Goal: Communication & Community: Answer question/provide support

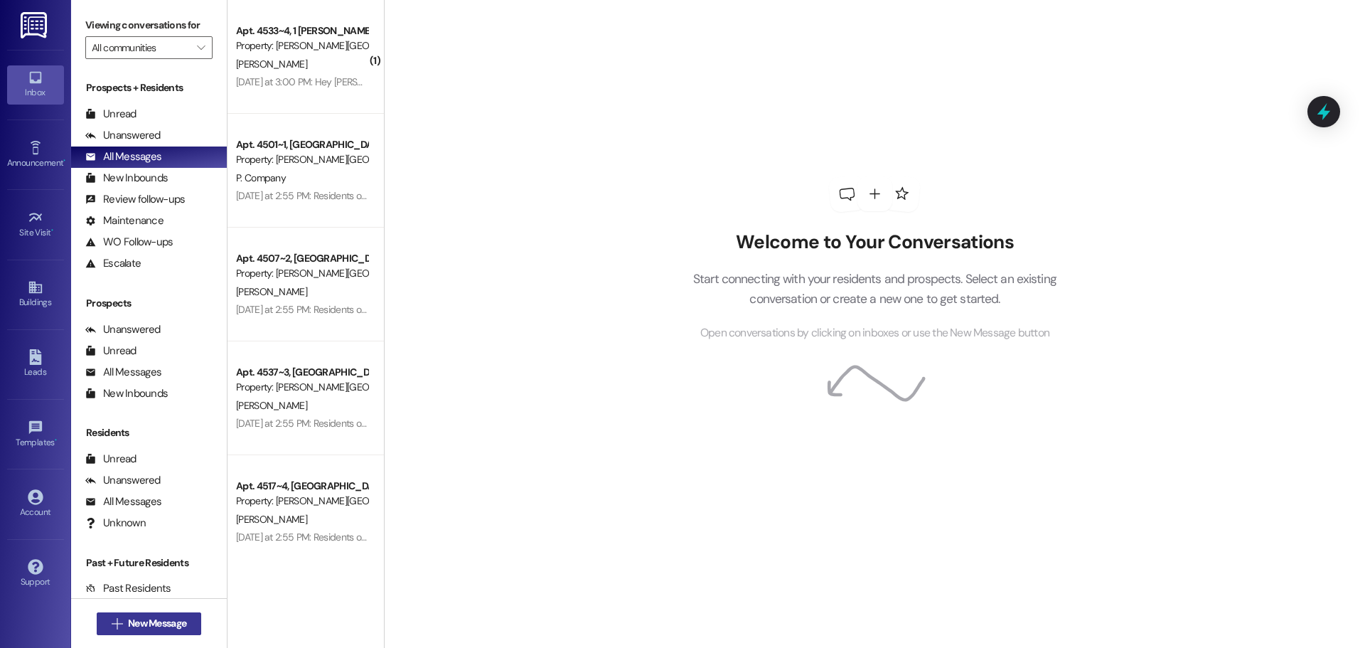
click at [141, 619] on span "New Message" at bounding box center [157, 623] width 58 height 15
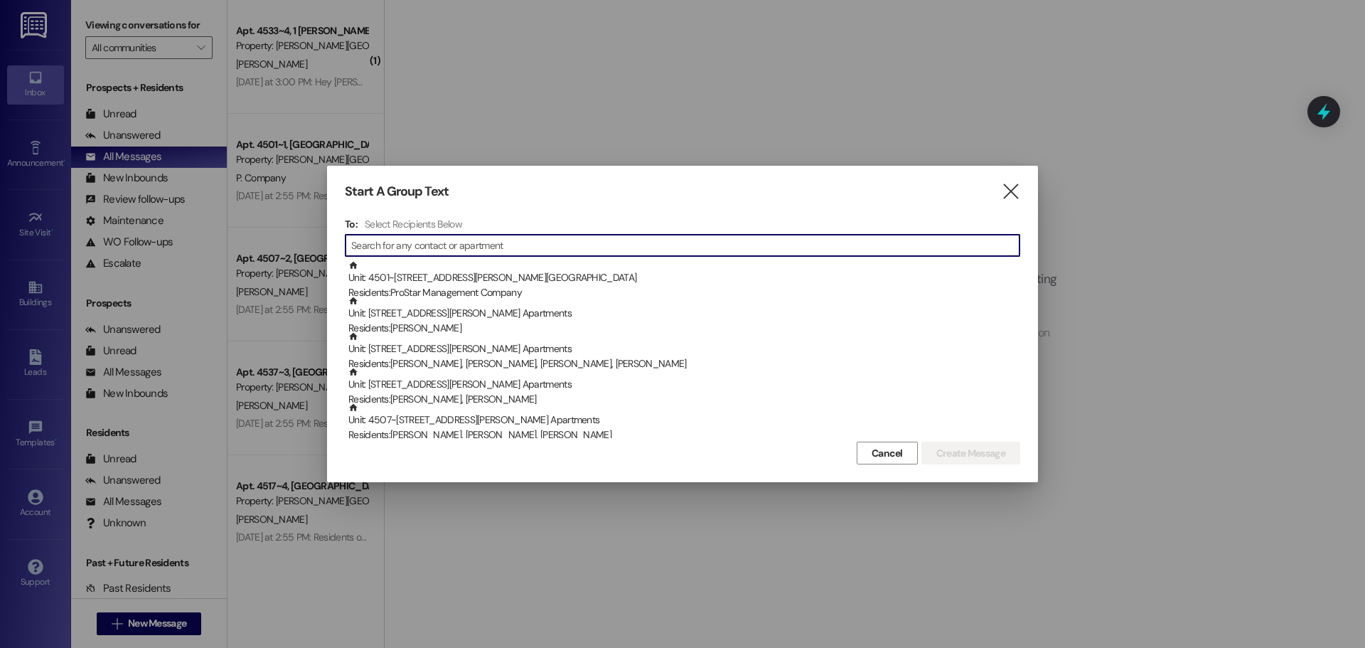
click at [388, 243] on input at bounding box center [685, 245] width 668 height 20
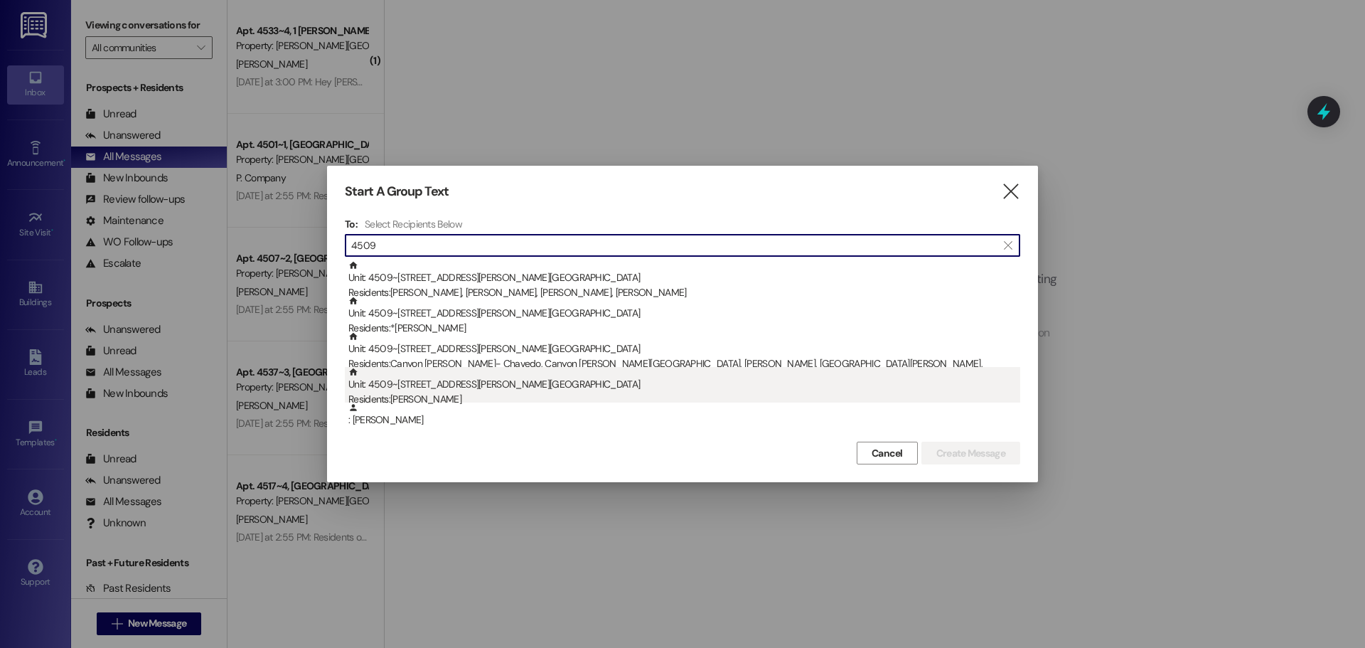
type input "4509"
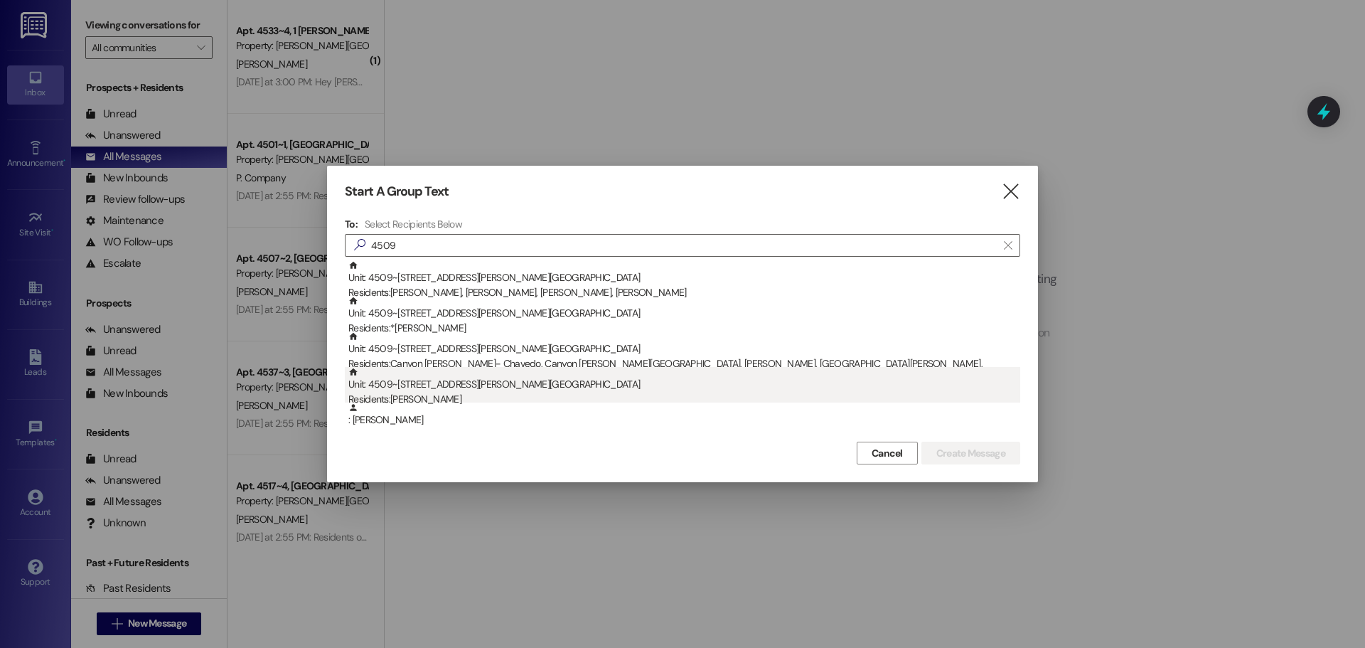
click at [428, 392] on div "Residents: [PERSON_NAME]" at bounding box center [684, 399] width 672 height 15
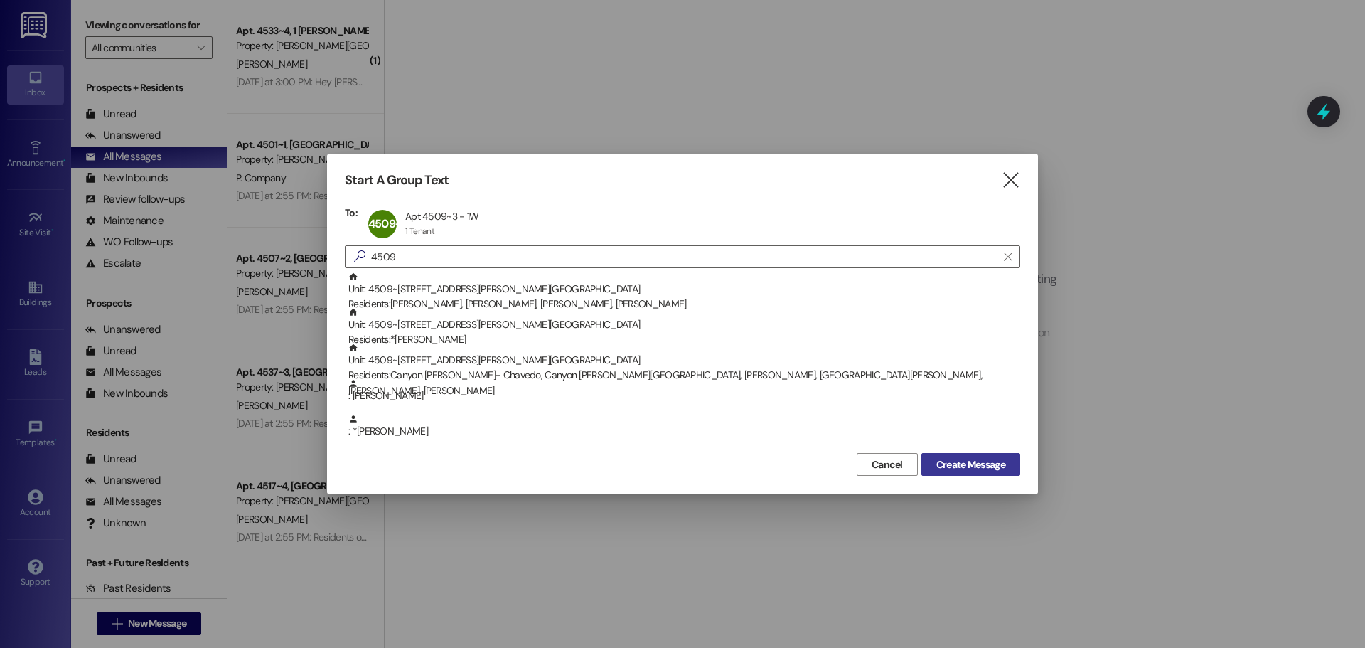
click at [969, 469] on span "Create Message" at bounding box center [970, 464] width 69 height 15
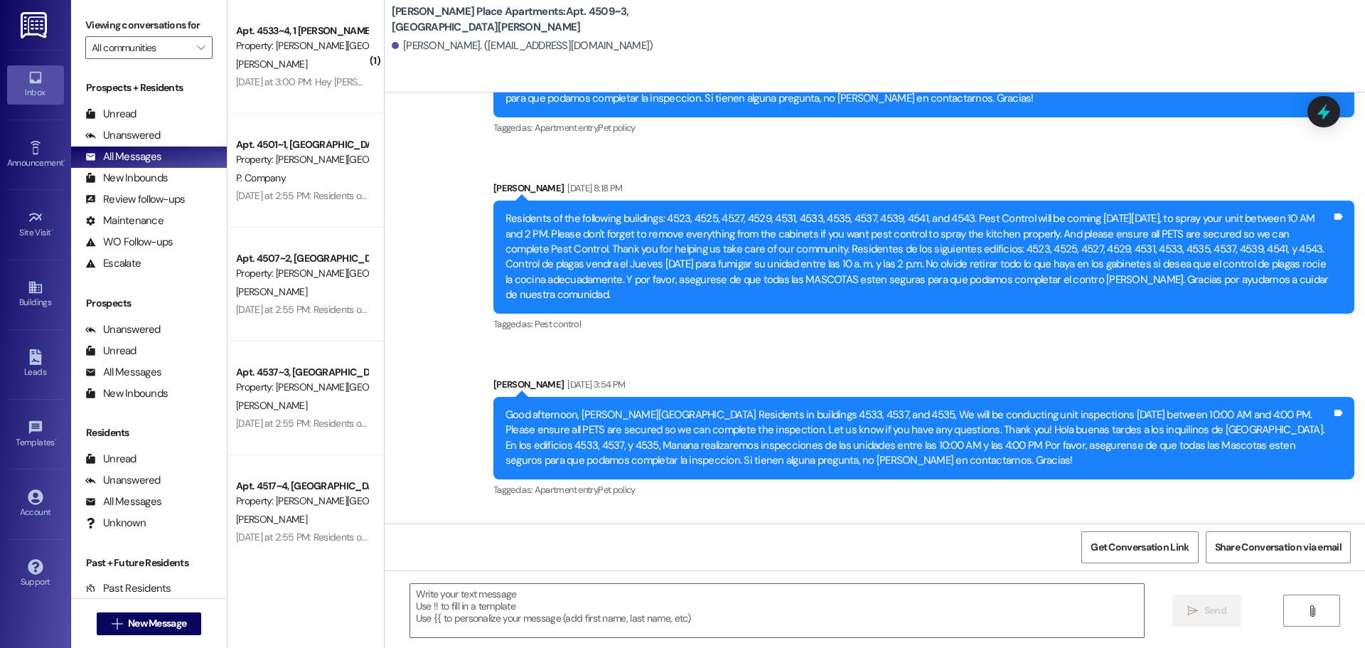
scroll to position [15252, 0]
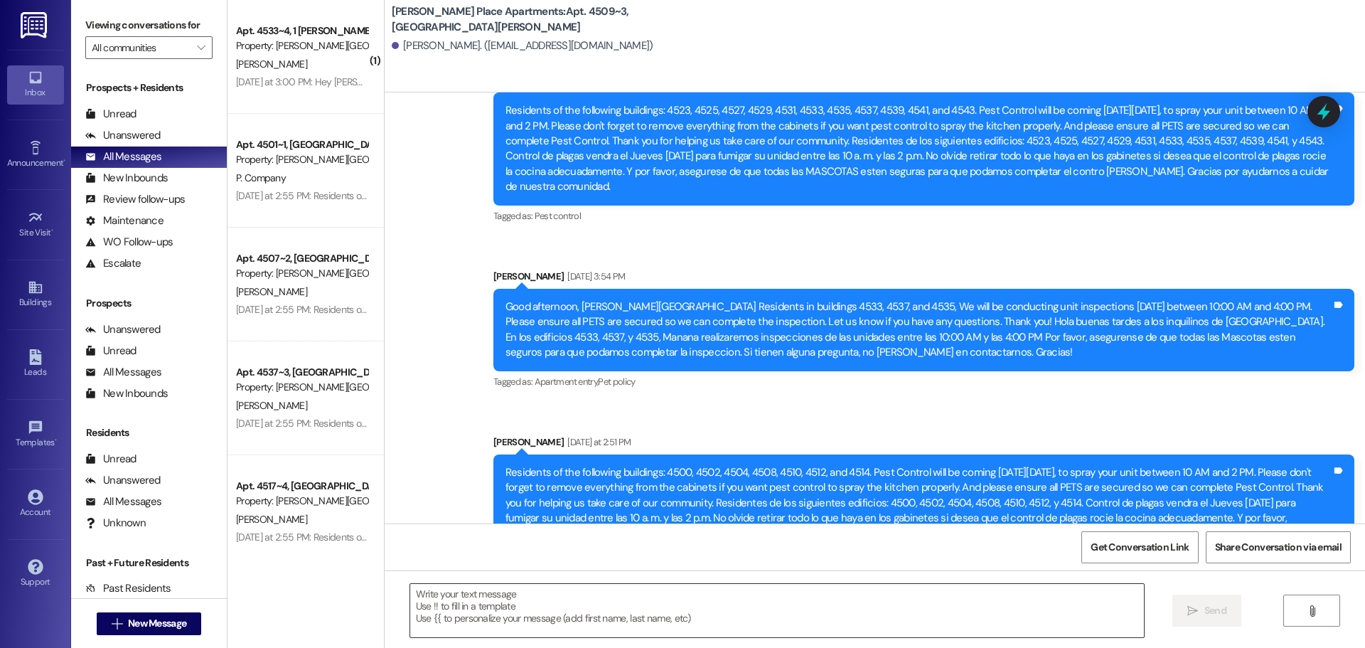
click at [437, 600] on textarea at bounding box center [777, 610] width 734 height 53
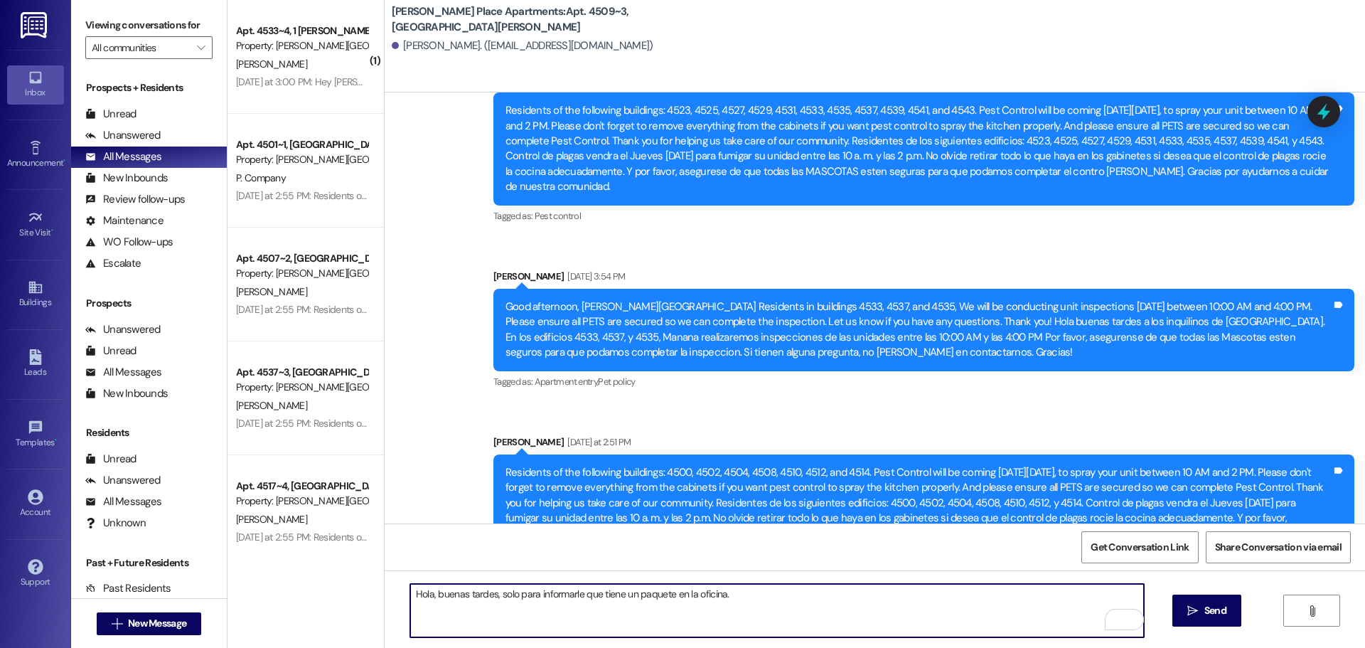
click at [488, 597] on textarea "Hola, buenas tardes, solo para informarle que tiene un paquete en la oficina." at bounding box center [777, 610] width 734 height 53
click at [762, 599] on textarea "Hola, buenas tardes. solo para informarle que tiene un paquete en la oficina." at bounding box center [777, 610] width 734 height 53
click at [491, 594] on textarea "Hola, buenas tardes. solo para informarle que tiene un paquete en la oficina." at bounding box center [777, 610] width 734 height 53
click at [492, 595] on textarea "Hola, buenas tardes. solo para informarle que tiene un paquete en la oficina." at bounding box center [777, 610] width 734 height 53
click at [498, 592] on textarea "Hola, buenas tardes. solo para informarle que tiene un paquete en la oficina." at bounding box center [777, 610] width 734 height 53
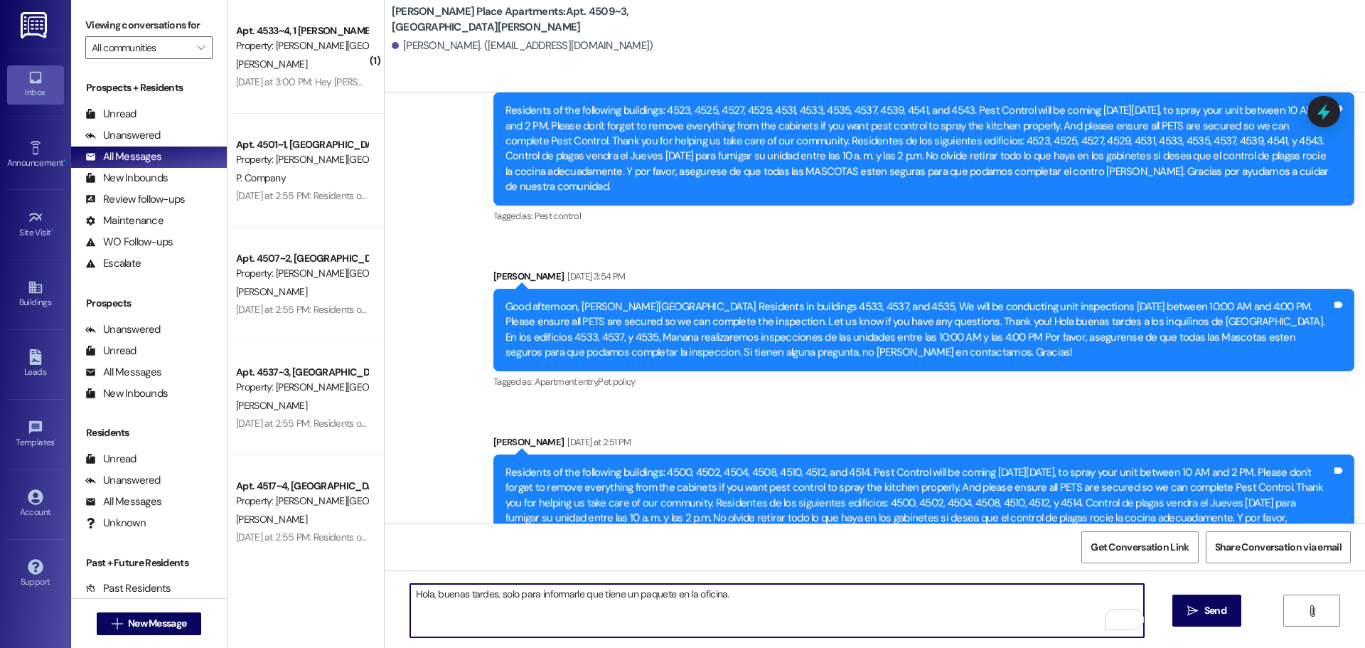
click at [493, 592] on textarea "Hola, buenas tardes. solo para informarle que tiene un paquete en la oficina." at bounding box center [777, 610] width 734 height 53
click at [730, 594] on textarea "Hola, buenas tardes. Solo para informarle que tiene un paquete en la oficina." at bounding box center [777, 610] width 734 height 53
type textarea "Hola, buenas tardes. Solo para informarle que tiene un paquete en la oficina."
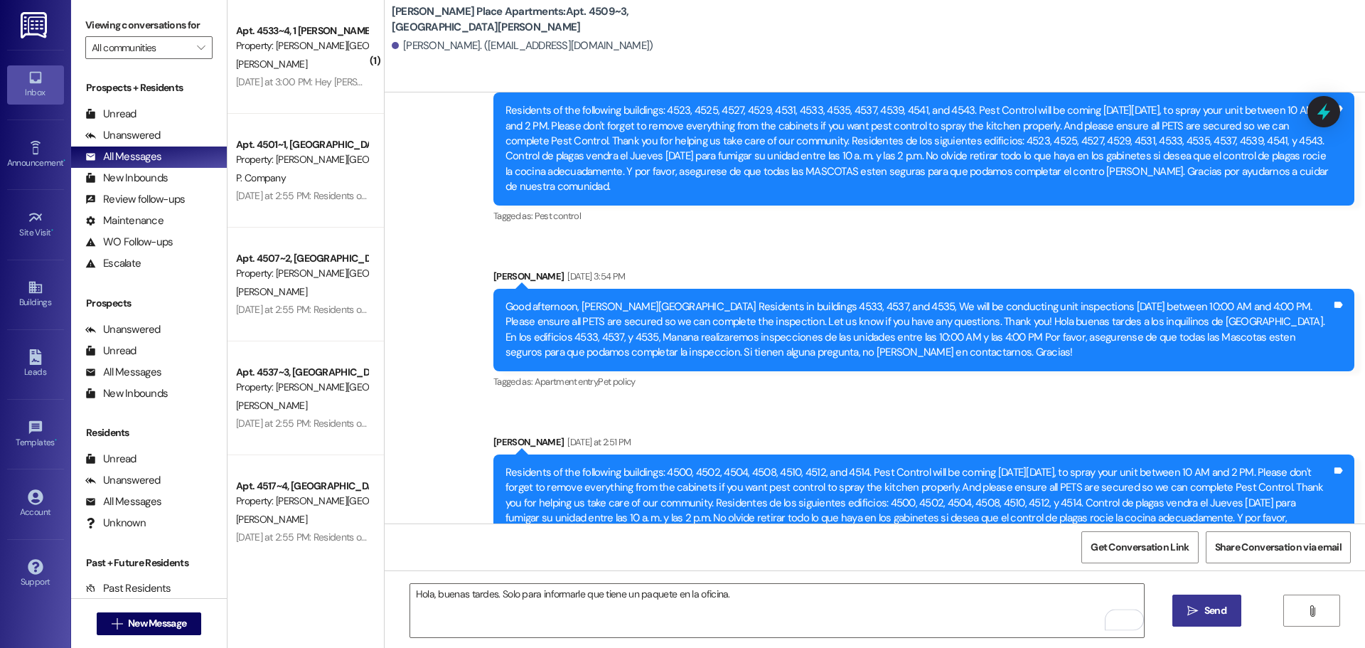
click at [1214, 609] on span "Send" at bounding box center [1215, 610] width 22 height 15
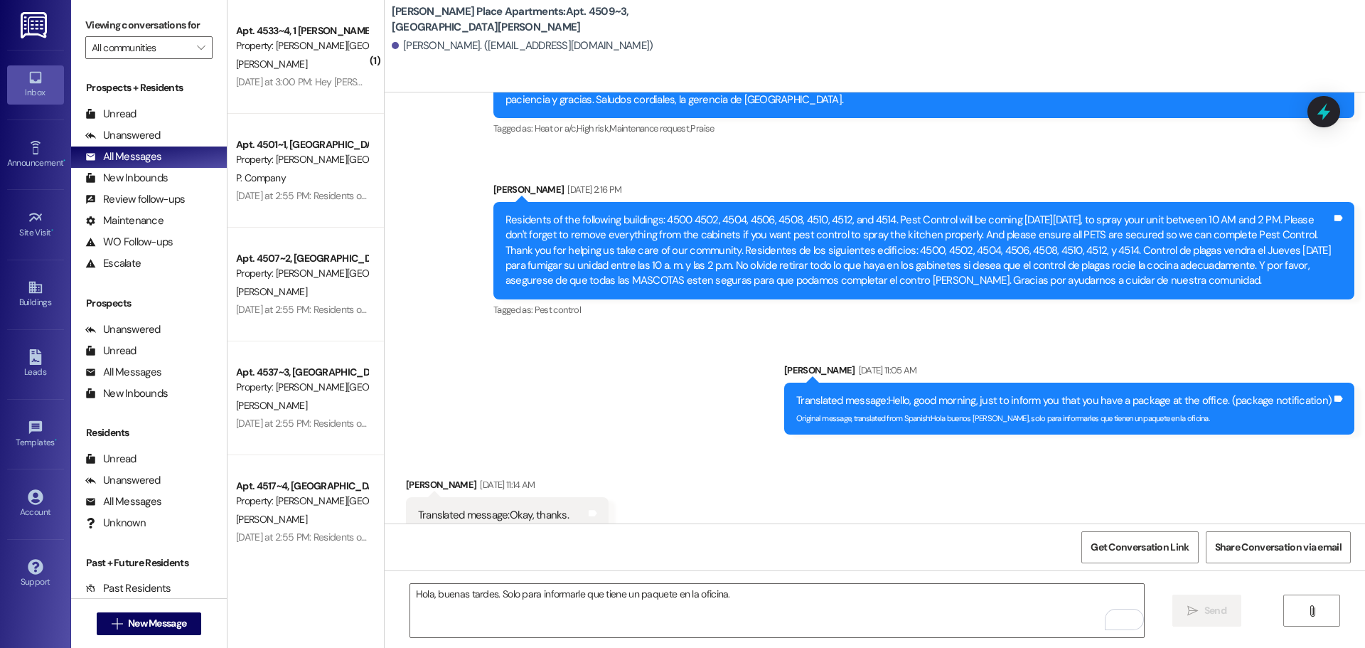
scroll to position [14016, 0]
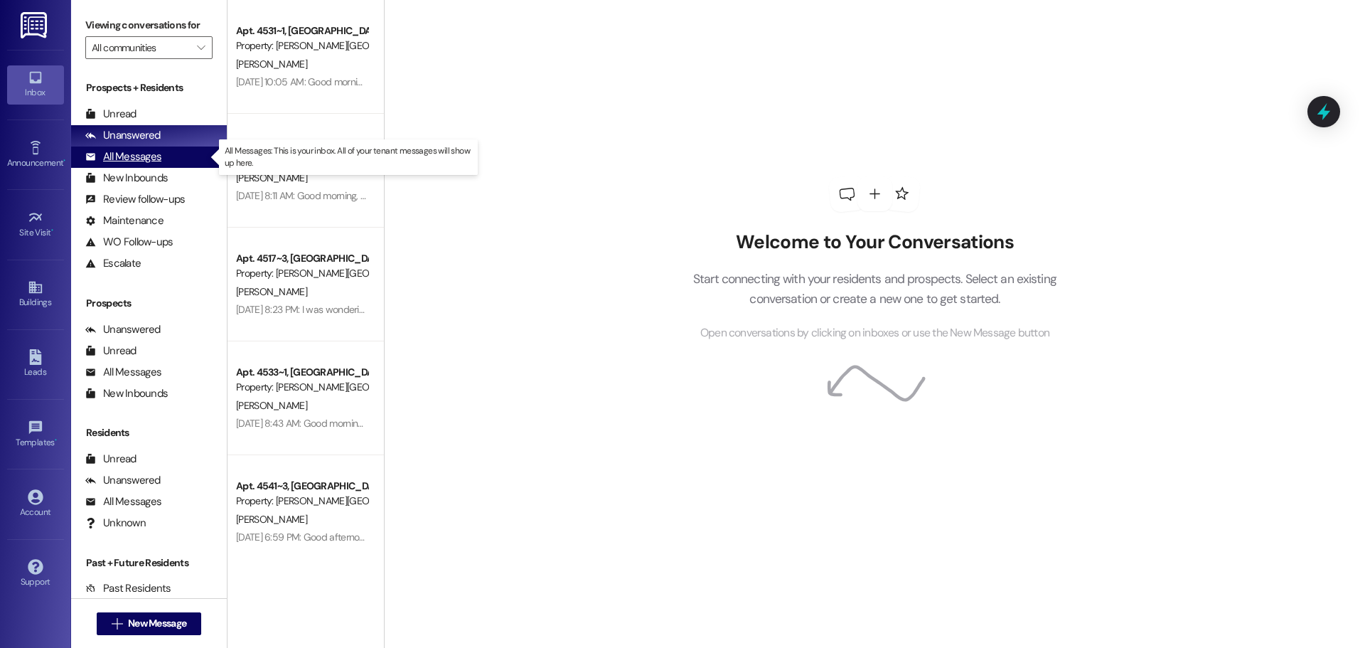
click at [122, 160] on div "All Messages" at bounding box center [123, 156] width 76 height 15
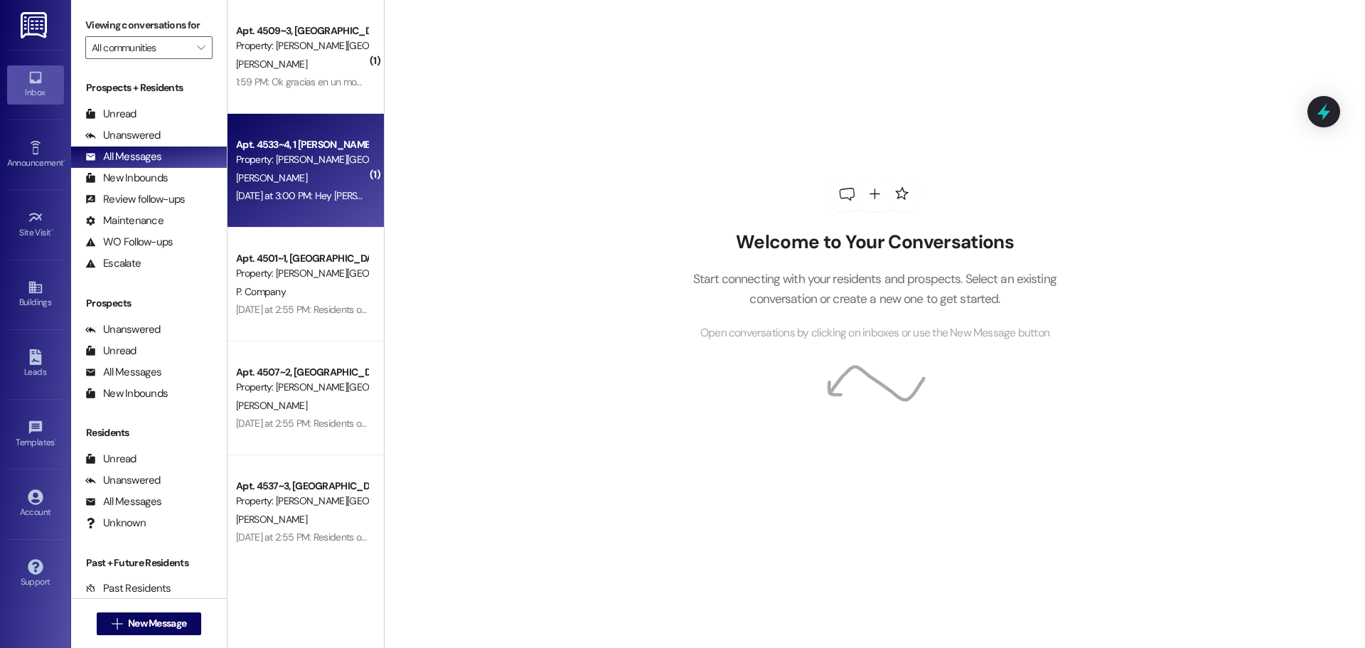
click at [309, 176] on div "[PERSON_NAME]" at bounding box center [302, 178] width 134 height 18
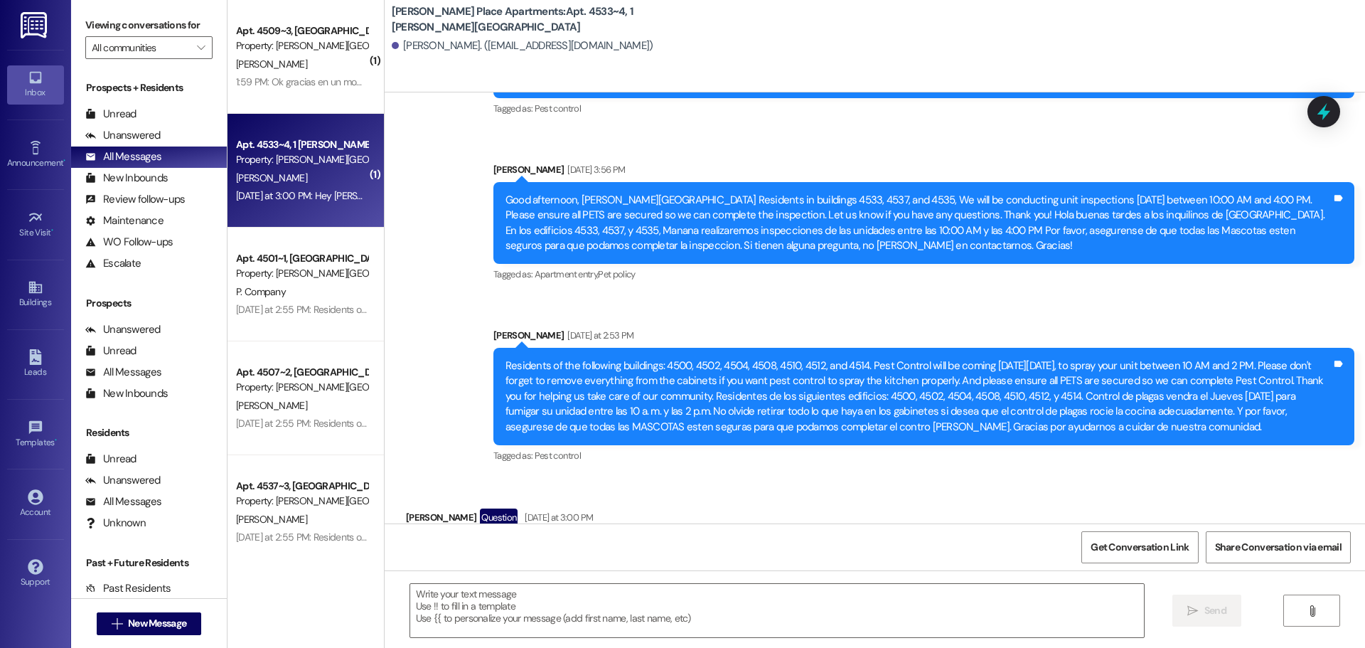
scroll to position [13017, 0]
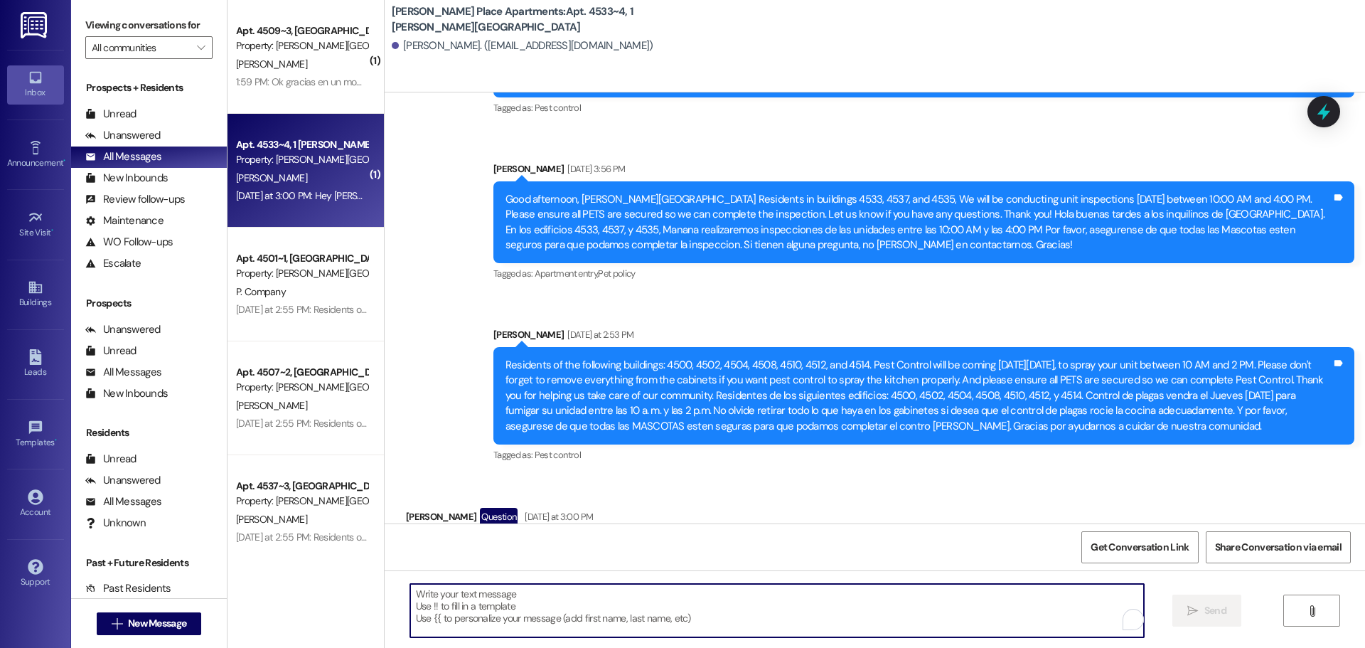
click at [422, 594] on textarea "To enrich screen reader interactions, please activate Accessibility in Grammarl…" at bounding box center [777, 610] width 734 height 53
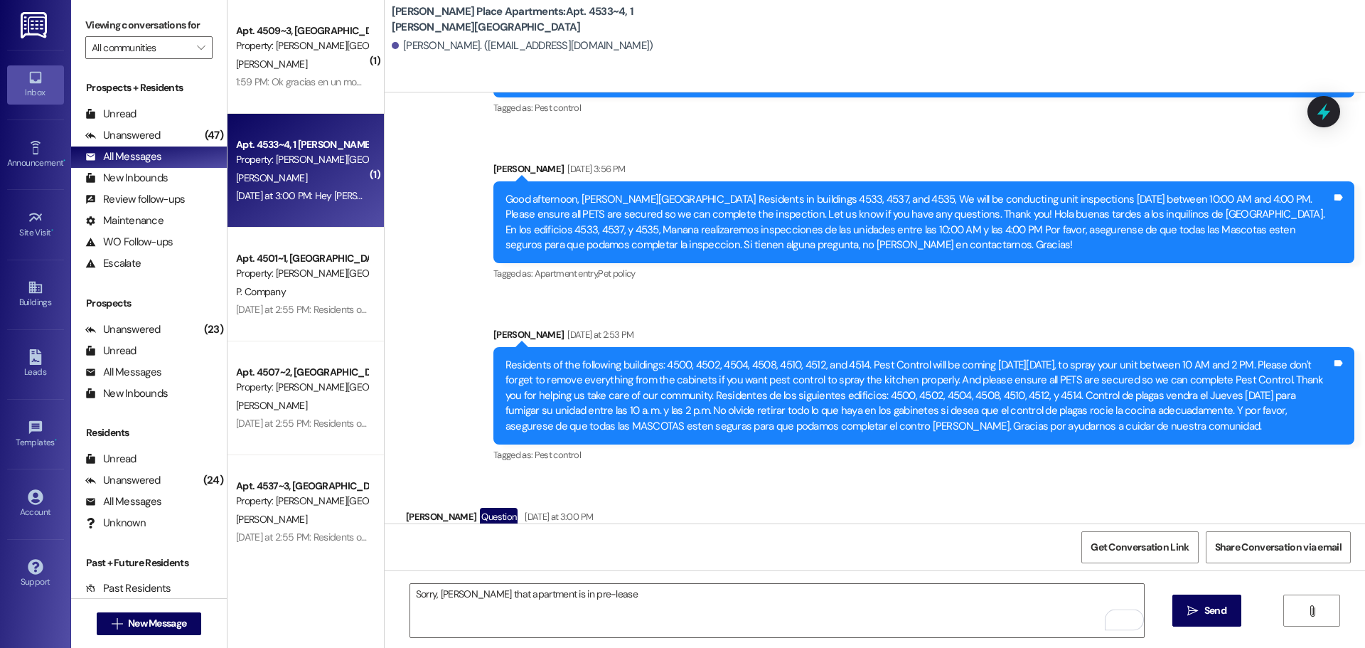
click at [452, 523] on div "Get Conversation Link Share Conversation via email" at bounding box center [875, 546] width 981 height 47
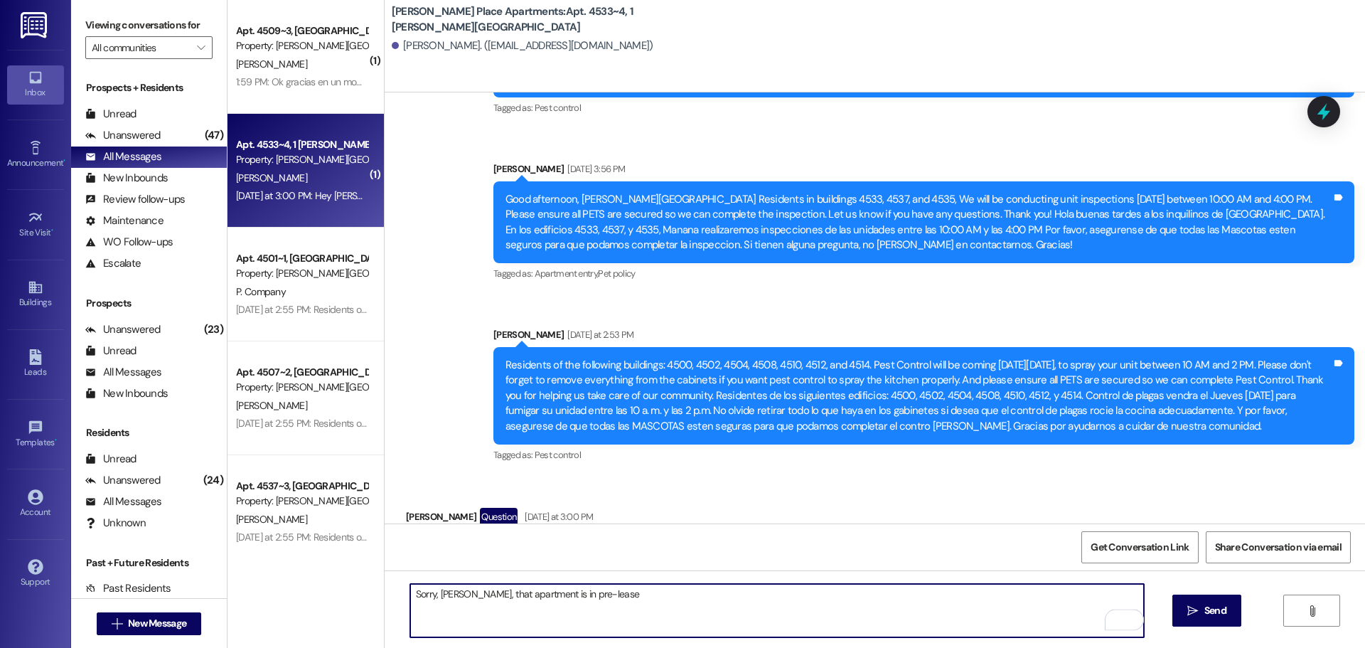
click at [589, 595] on textarea "Sorry, Jimmy, that apartment is in pre-lease" at bounding box center [777, 610] width 734 height 53
type textarea "S"
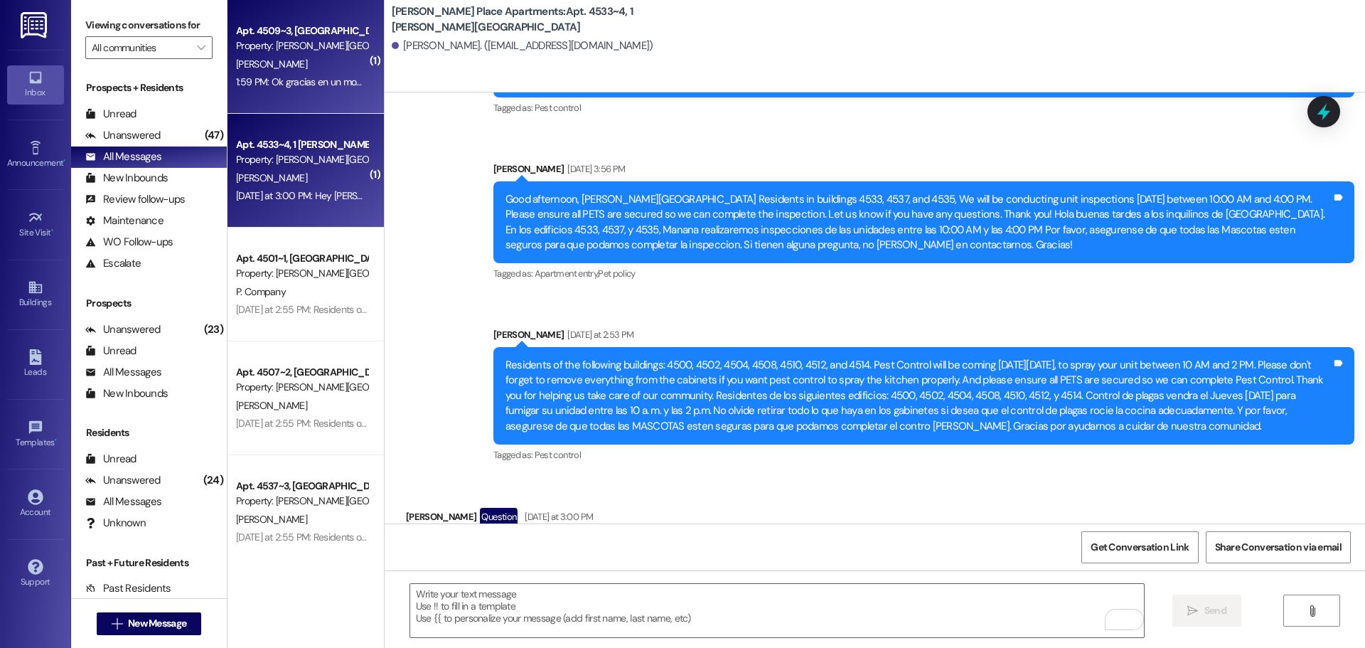
click at [336, 59] on div "O. Salazar" at bounding box center [302, 64] width 134 height 18
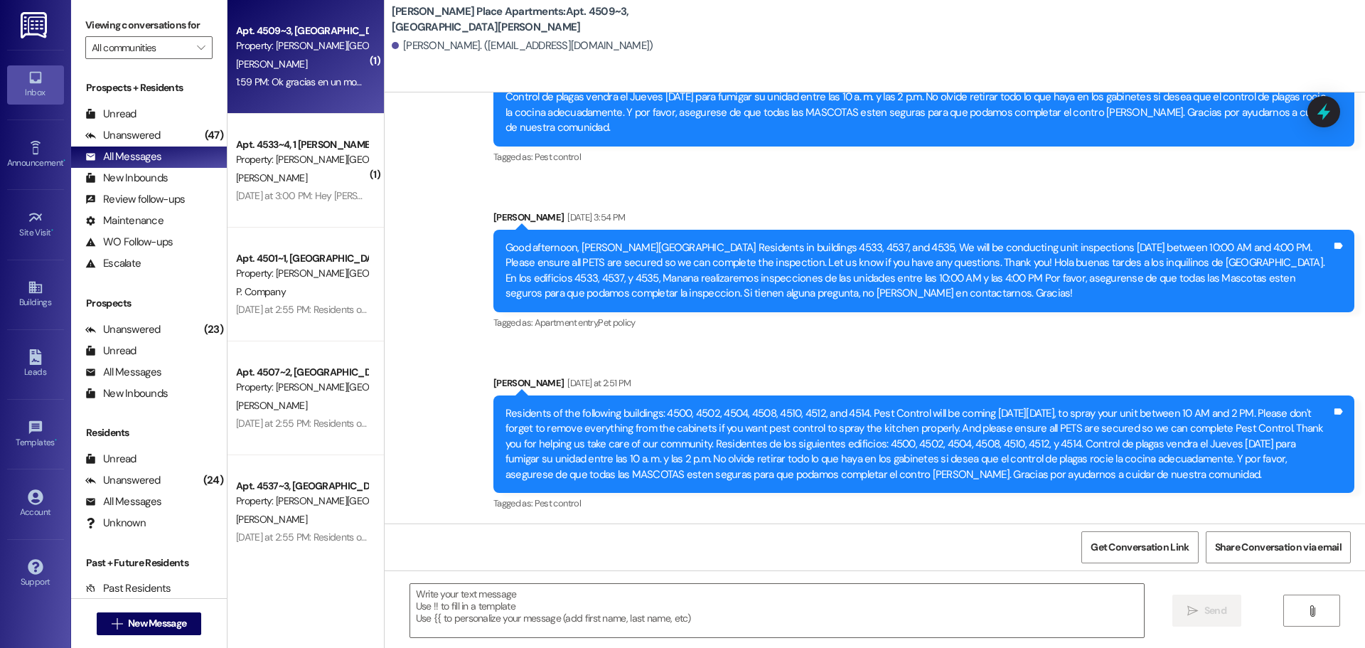
scroll to position [15481, 0]
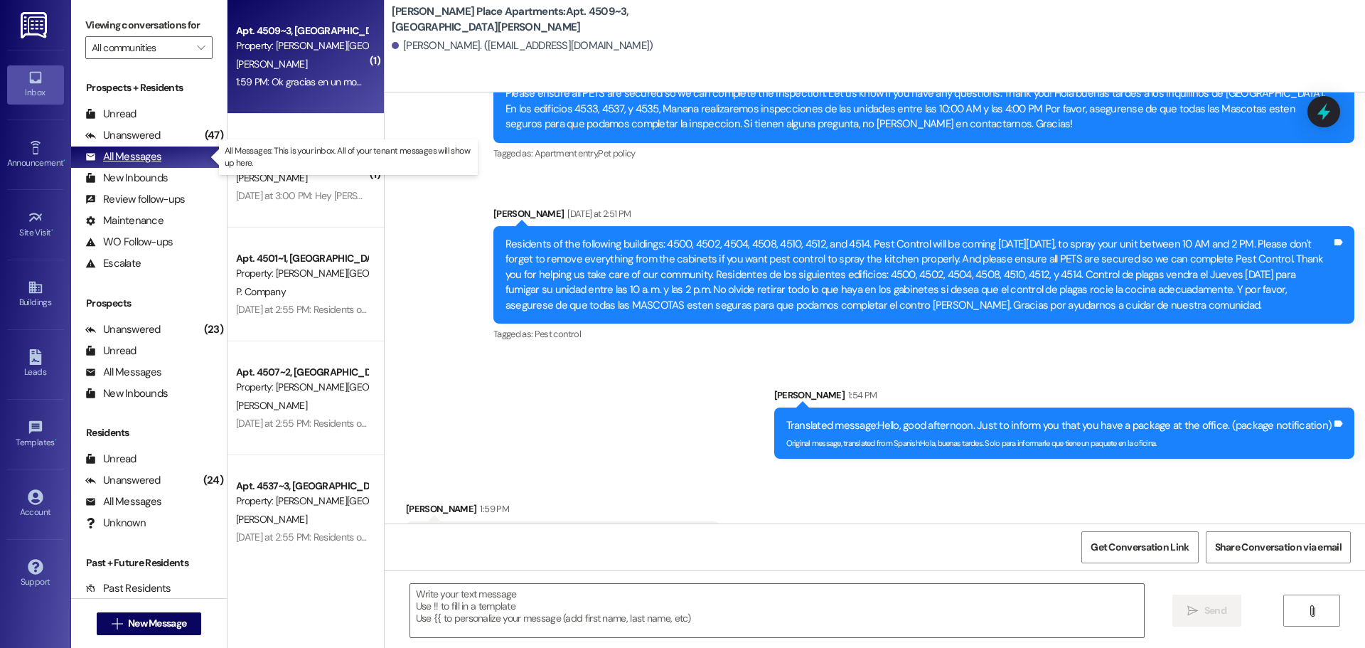
click at [127, 159] on div "All Messages" at bounding box center [123, 156] width 76 height 15
